Goal: Transaction & Acquisition: Purchase product/service

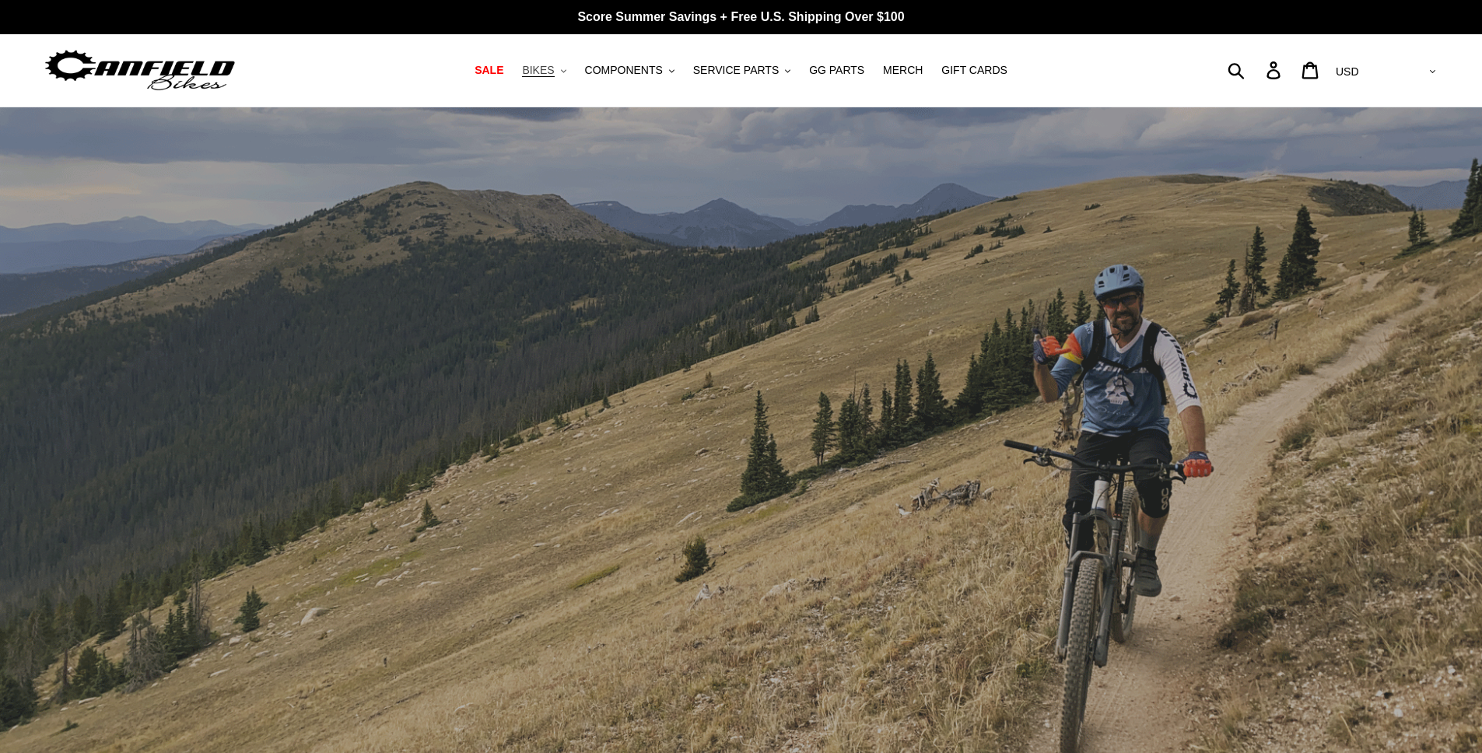
click at [550, 66] on span "BIKES" at bounding box center [538, 70] width 32 height 13
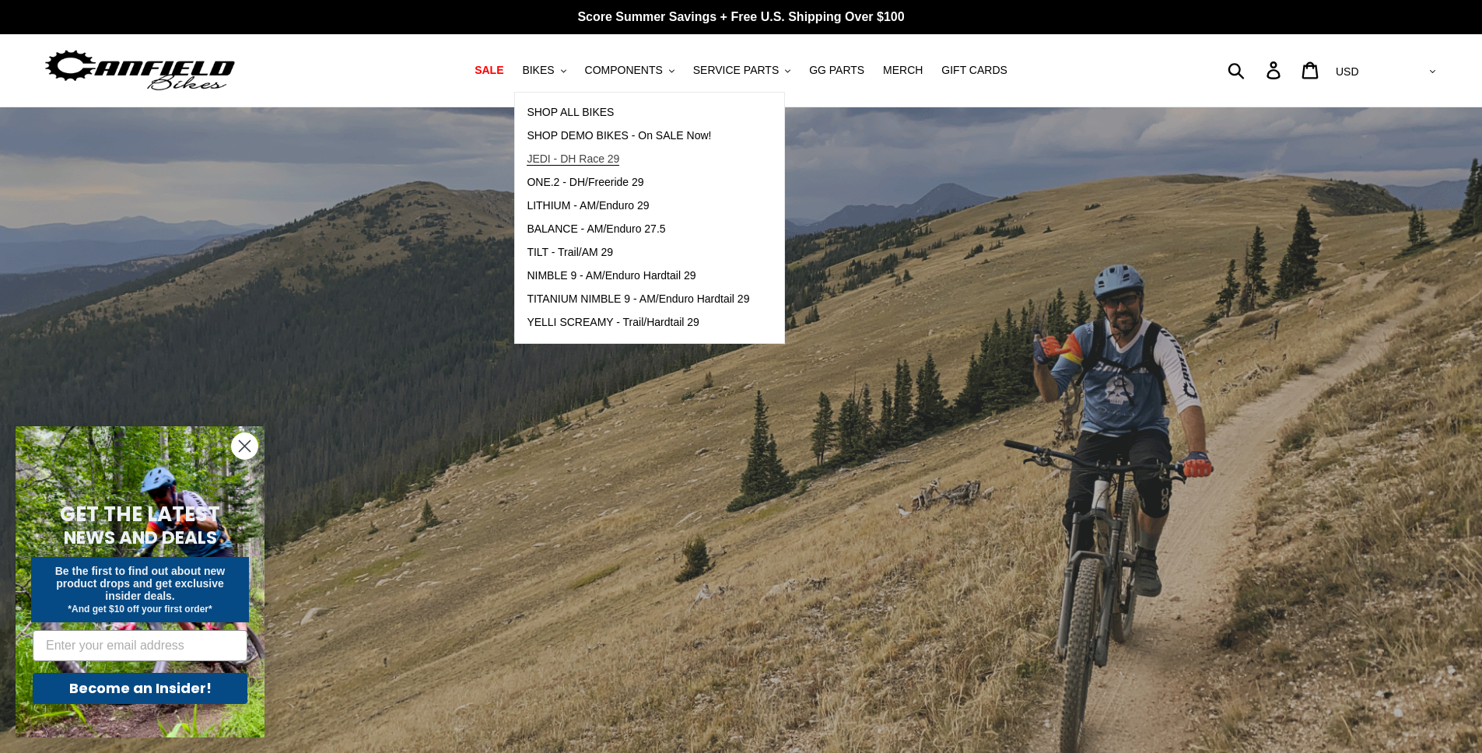
click at [574, 161] on span "JEDI - DH Race 29" at bounding box center [573, 159] width 93 height 13
